Goal: Information Seeking & Learning: Learn about a topic

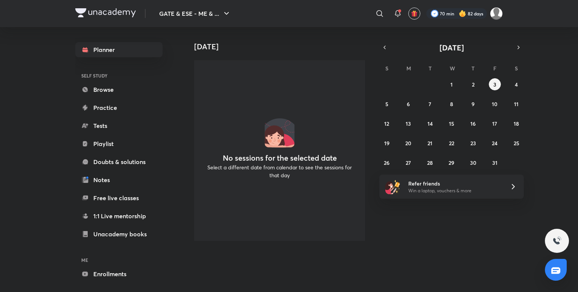
scroll to position [29, 0]
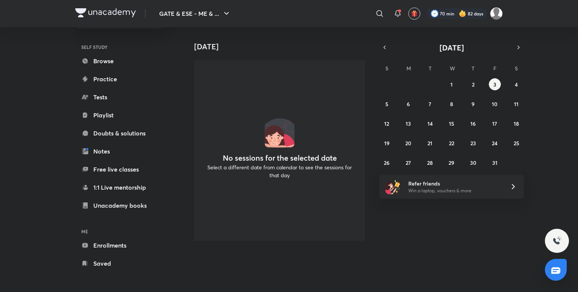
click at [103, 243] on link "Enrollments" at bounding box center [118, 245] width 87 height 15
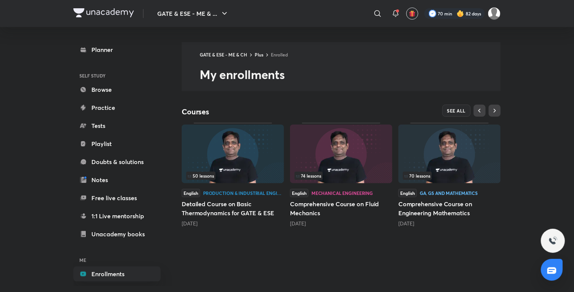
click at [435, 147] on img at bounding box center [449, 154] width 102 height 59
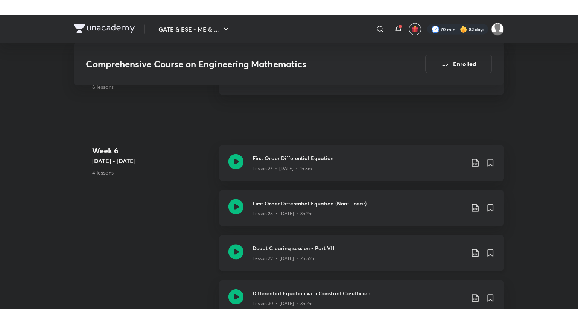
scroll to position [1757, 0]
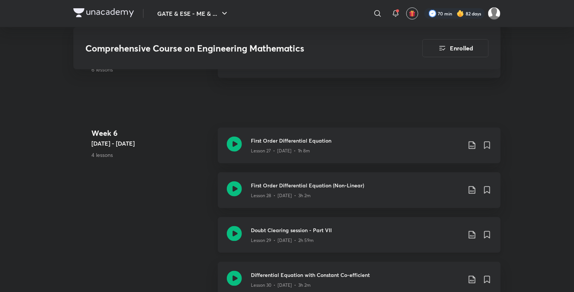
click at [232, 228] on icon at bounding box center [234, 233] width 15 height 15
